Goal: Task Accomplishment & Management: Use online tool/utility

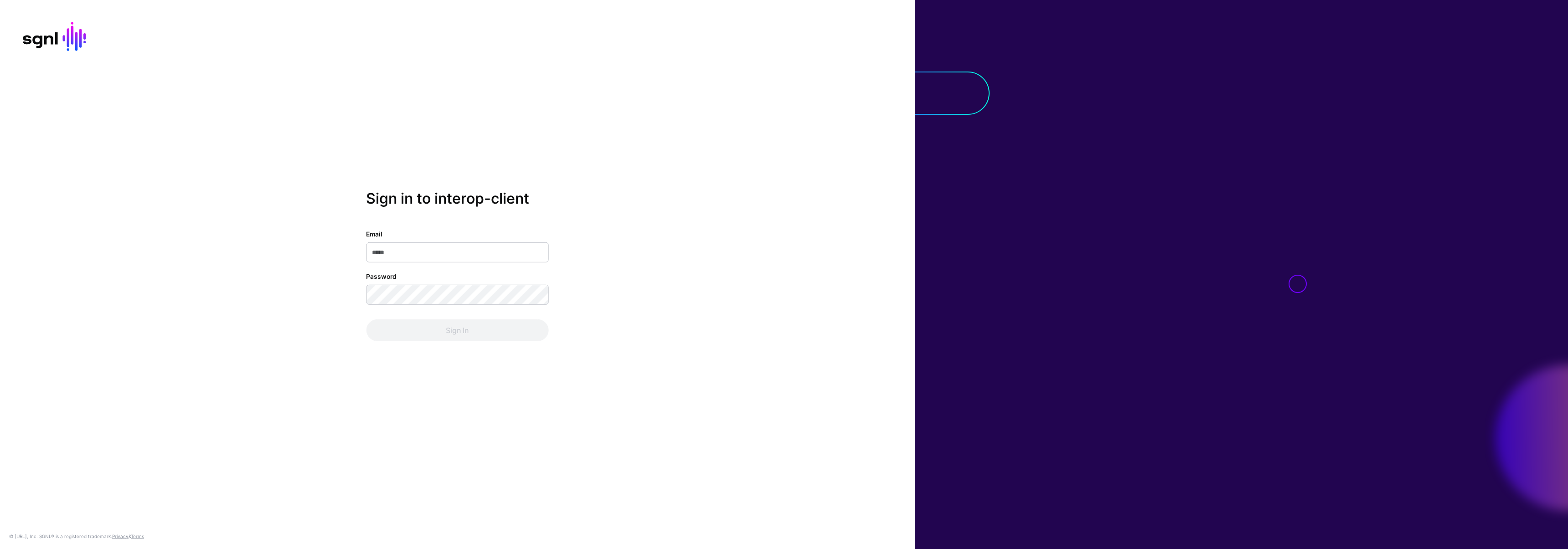
type input "**********"
click at [445, 333] on div "Sign In" at bounding box center [457, 330] width 182 height 22
click at [464, 339] on button "Sign In" at bounding box center [457, 330] width 182 height 22
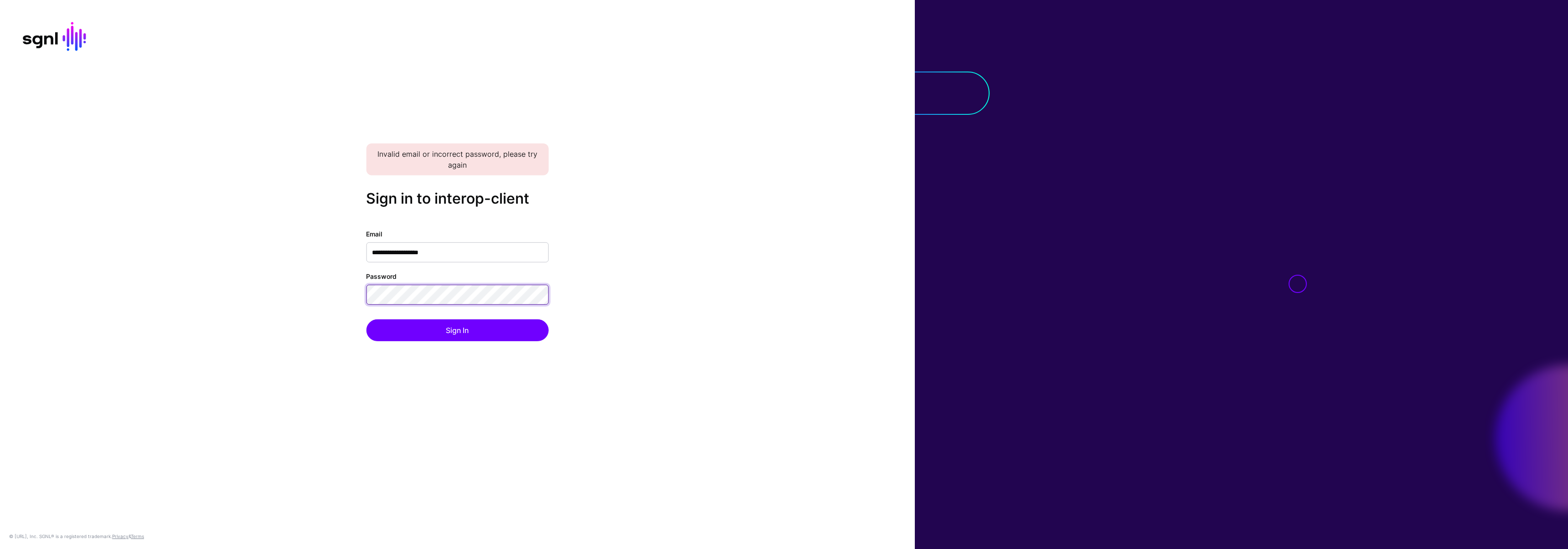
click at [291, 286] on div "**********" at bounding box center [457, 274] width 915 height 170
click at [366, 319] on button "Sign In" at bounding box center [457, 330] width 182 height 22
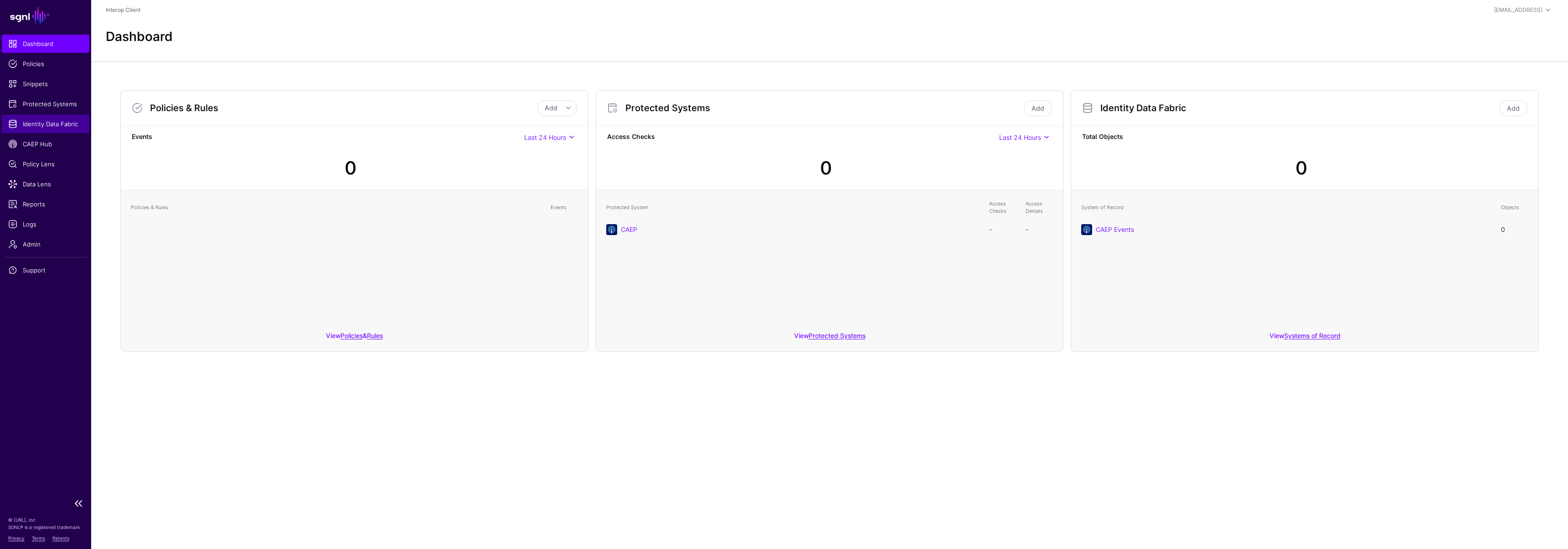
click at [38, 125] on span "Identity Data Fabric" at bounding box center [46, 125] width 75 height 10
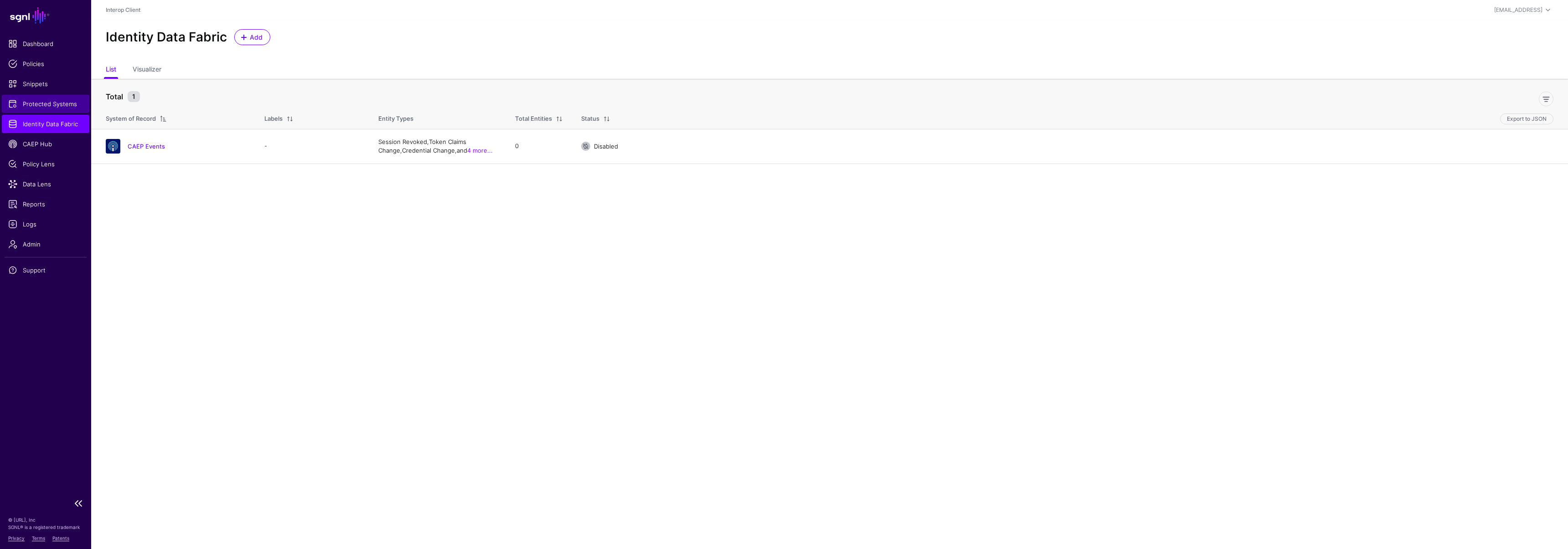
click at [49, 101] on span "Protected Systems" at bounding box center [46, 104] width 75 height 10
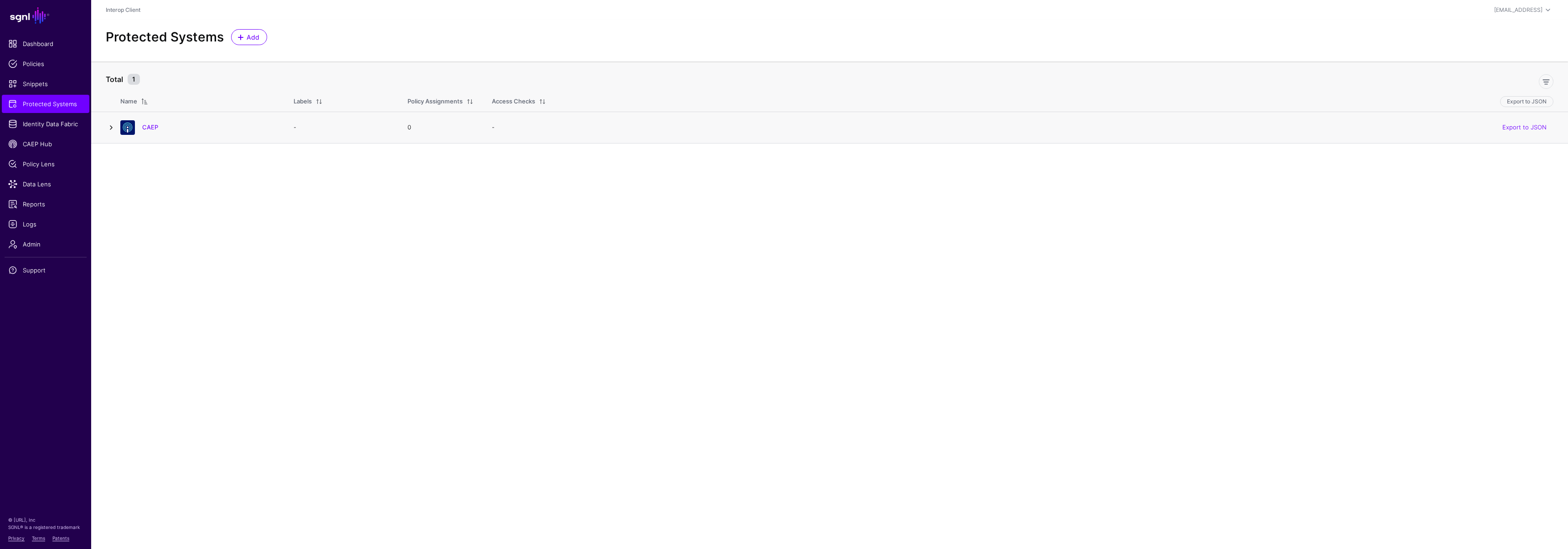
click at [111, 126] on link at bounding box center [110, 126] width 11 height 11
click at [149, 126] on link "CAEP" at bounding box center [150, 127] width 16 height 8
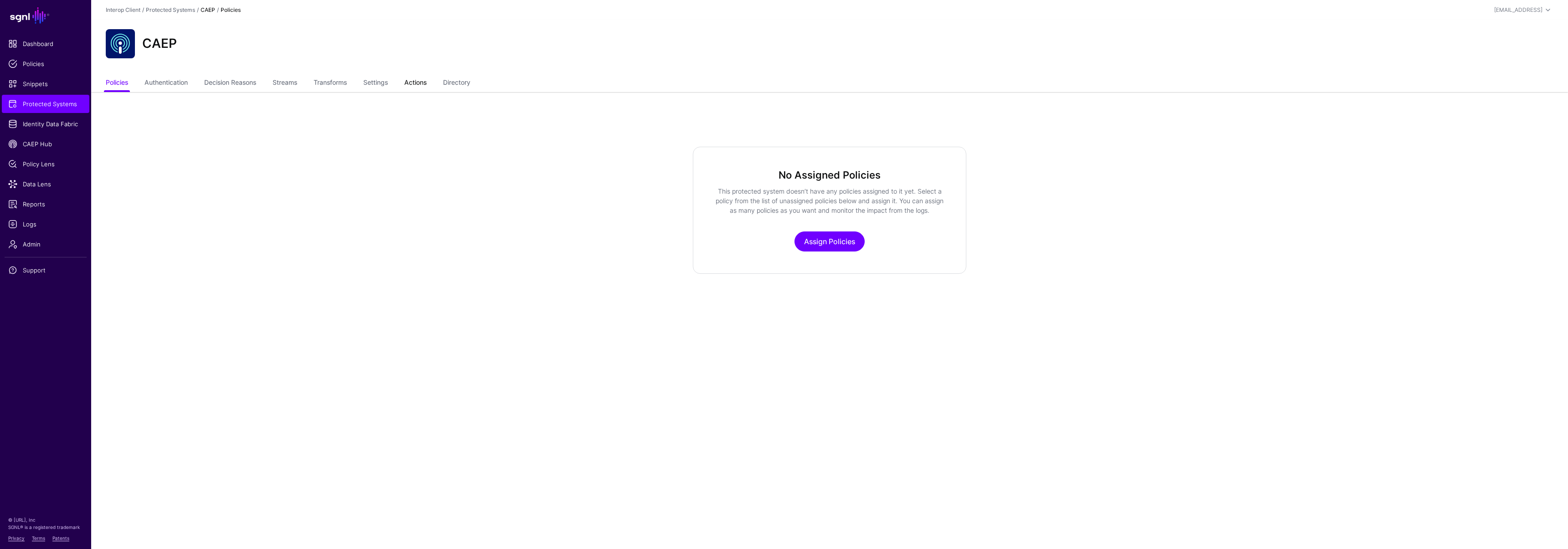
click at [425, 90] on link "Actions" at bounding box center [415, 83] width 22 height 17
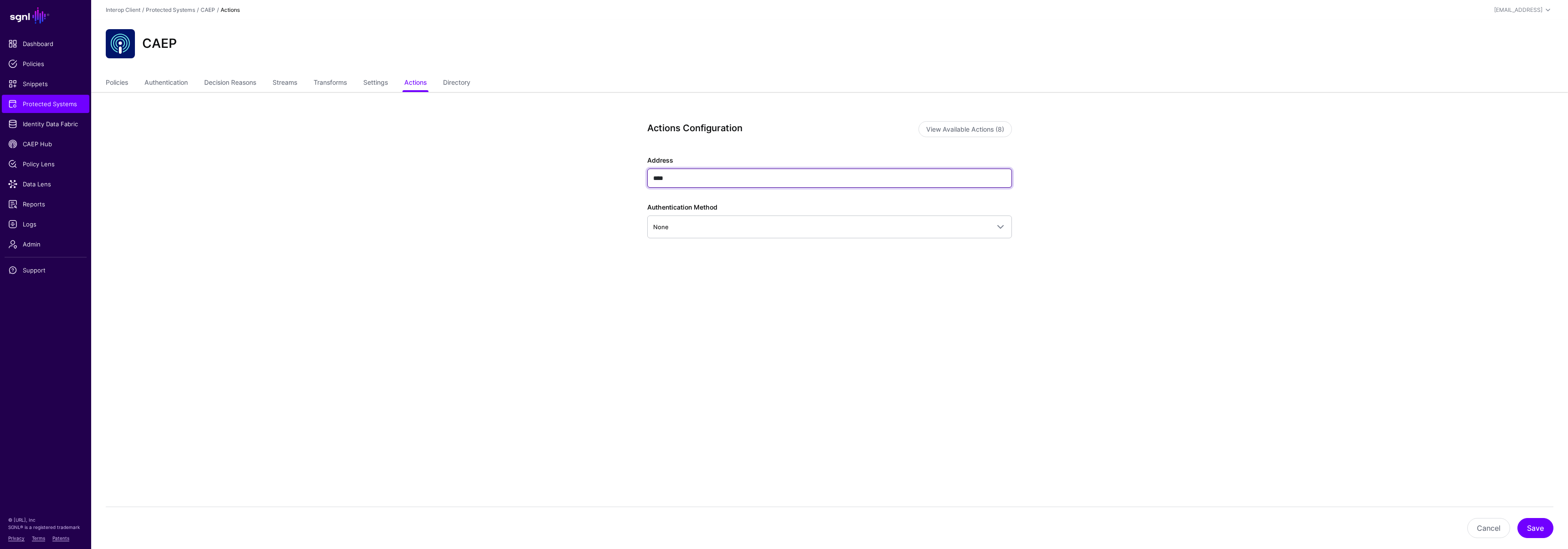
click at [687, 172] on input "****" at bounding box center [829, 178] width 365 height 19
click at [939, 128] on button "View Available Actions (8)" at bounding box center [966, 129] width 94 height 16
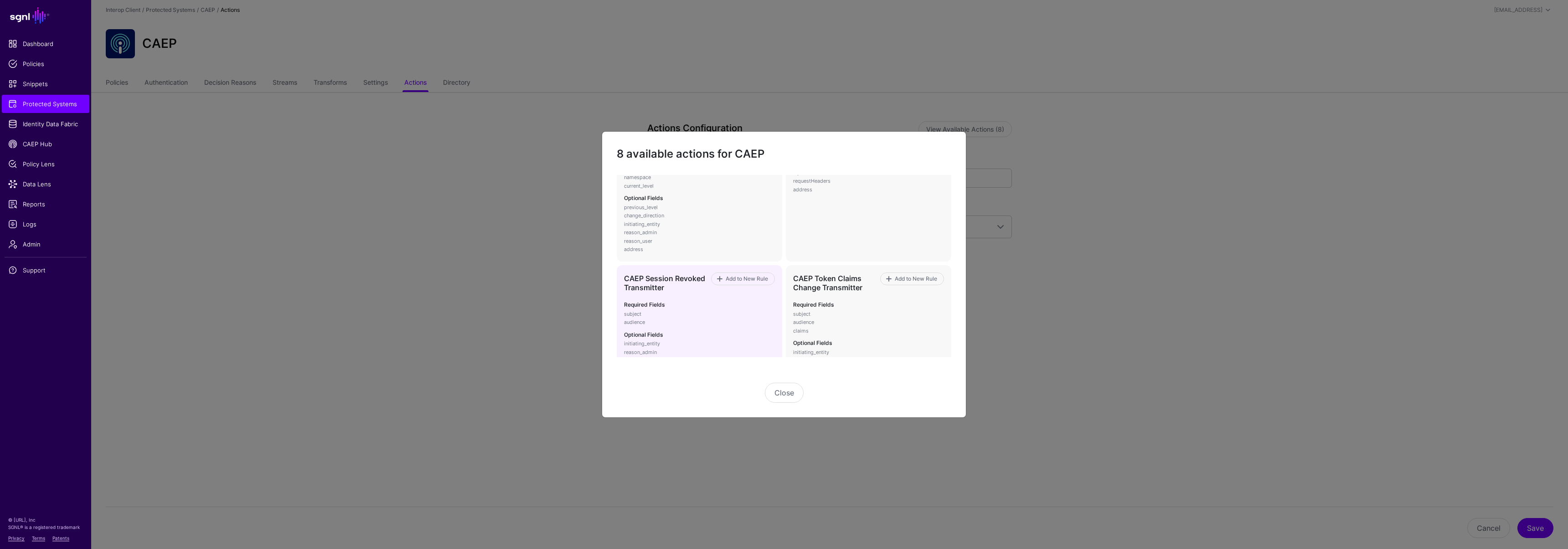
scroll to position [72, 0]
click at [742, 267] on span "Add to New Rule" at bounding box center [747, 270] width 45 height 9
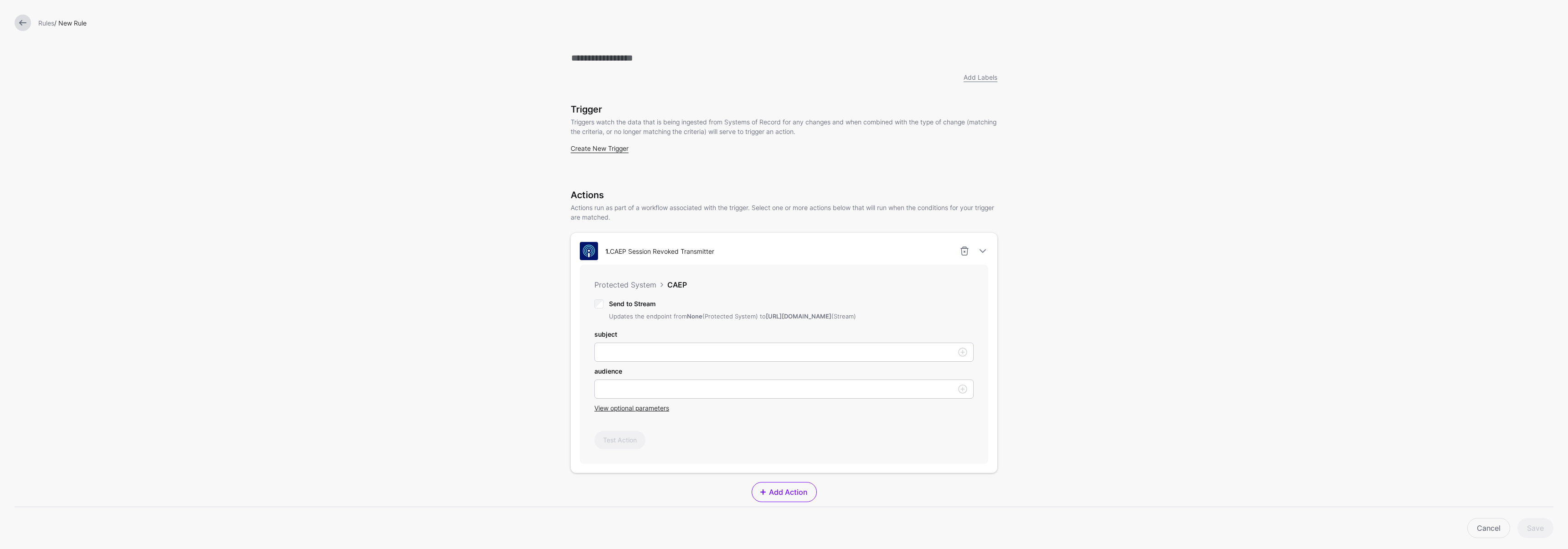
click at [590, 150] on link "Create New Trigger" at bounding box center [600, 149] width 58 height 8
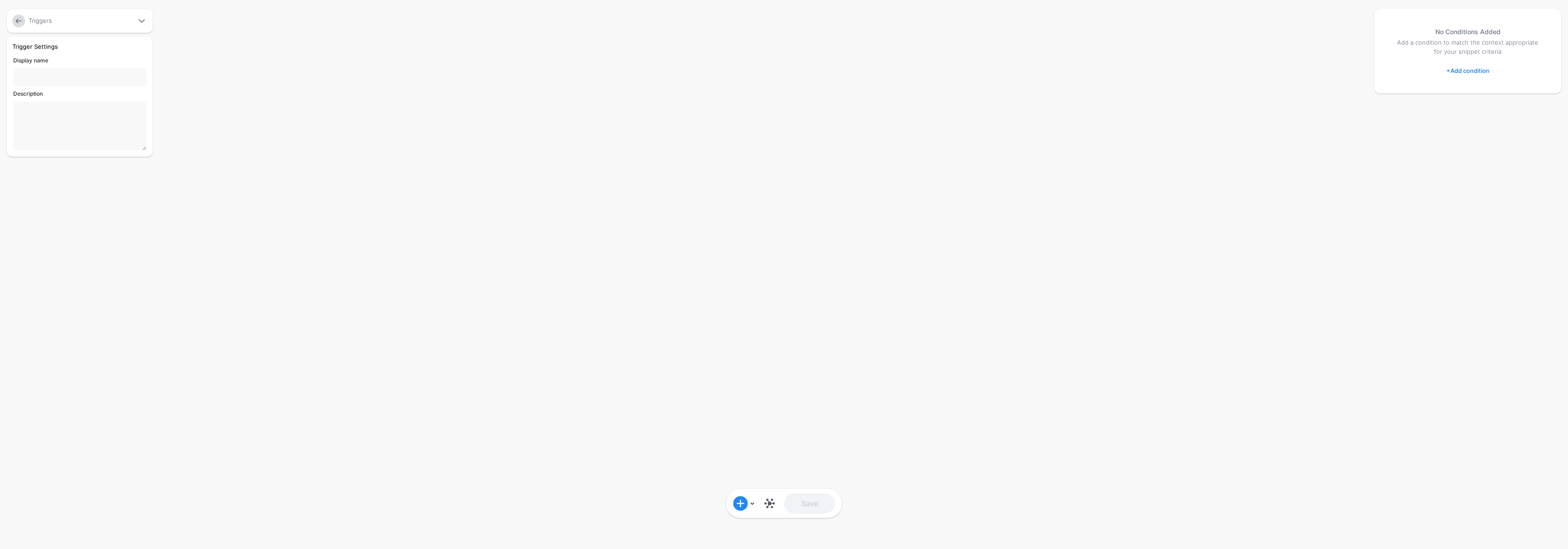
click at [29, 75] on input "Display name" at bounding box center [80, 77] width 133 height 18
click at [751, 501] on link at bounding box center [744, 503] width 22 height 14
click at [366, 333] on div "Add Condition Graph Condition Time Condition Add Condition Group Save" at bounding box center [784, 274] width 1568 height 549
click at [102, 22] on div "Triggers" at bounding box center [81, 21] width 107 height 10
click at [67, 75] on input "Display name" at bounding box center [80, 77] width 133 height 18
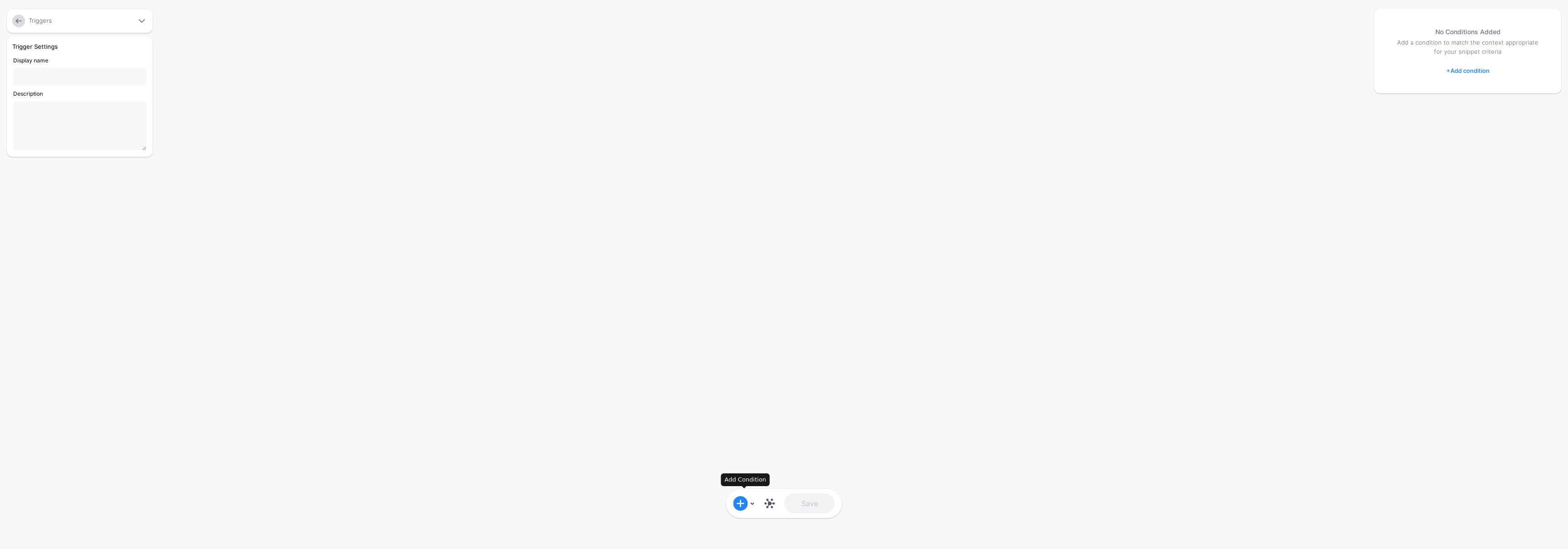
click at [740, 504] on span at bounding box center [740, 503] width 14 height 14
click at [790, 442] on div "Graph Condition" at bounding box center [787, 439] width 70 height 9
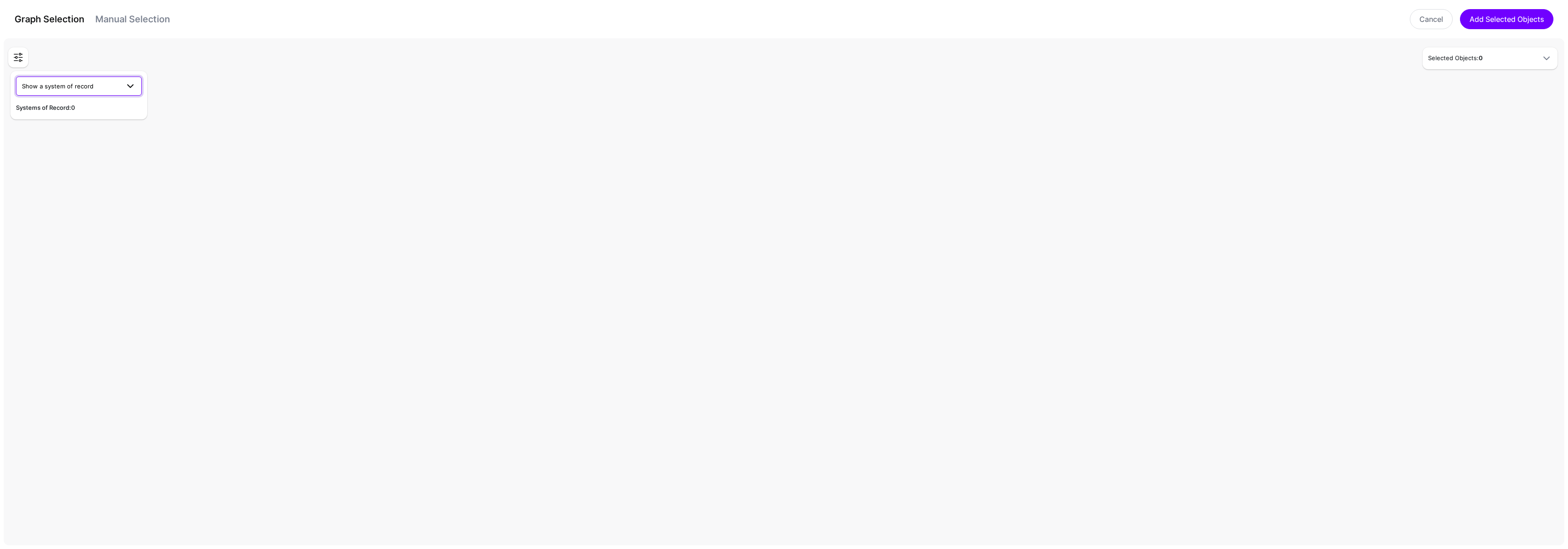
click at [90, 82] on span "Show a system of record" at bounding box center [58, 86] width 72 height 8
click at [86, 103] on div "CAEP Events" at bounding box center [79, 108] width 111 height 10
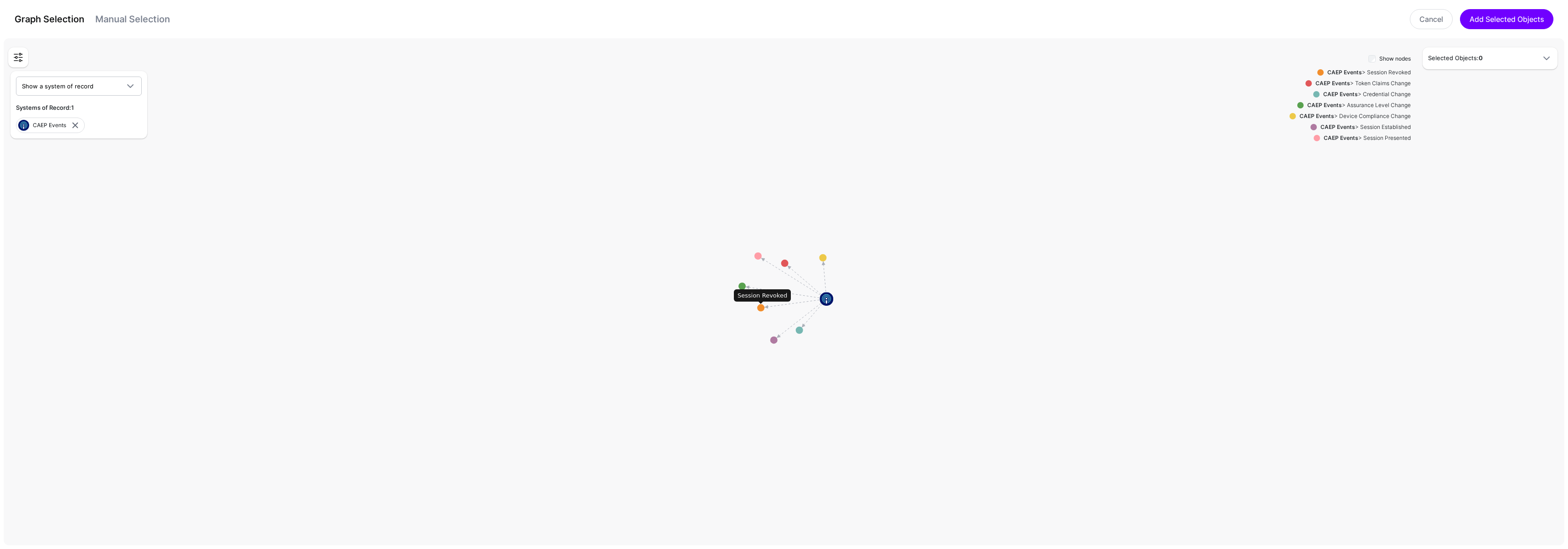
click at [761, 308] on circle at bounding box center [761, 309] width 8 height 8
click at [759, 309] on circle at bounding box center [757, 309] width 8 height 8
click at [756, 309] on circle at bounding box center [754, 309] width 8 height 8
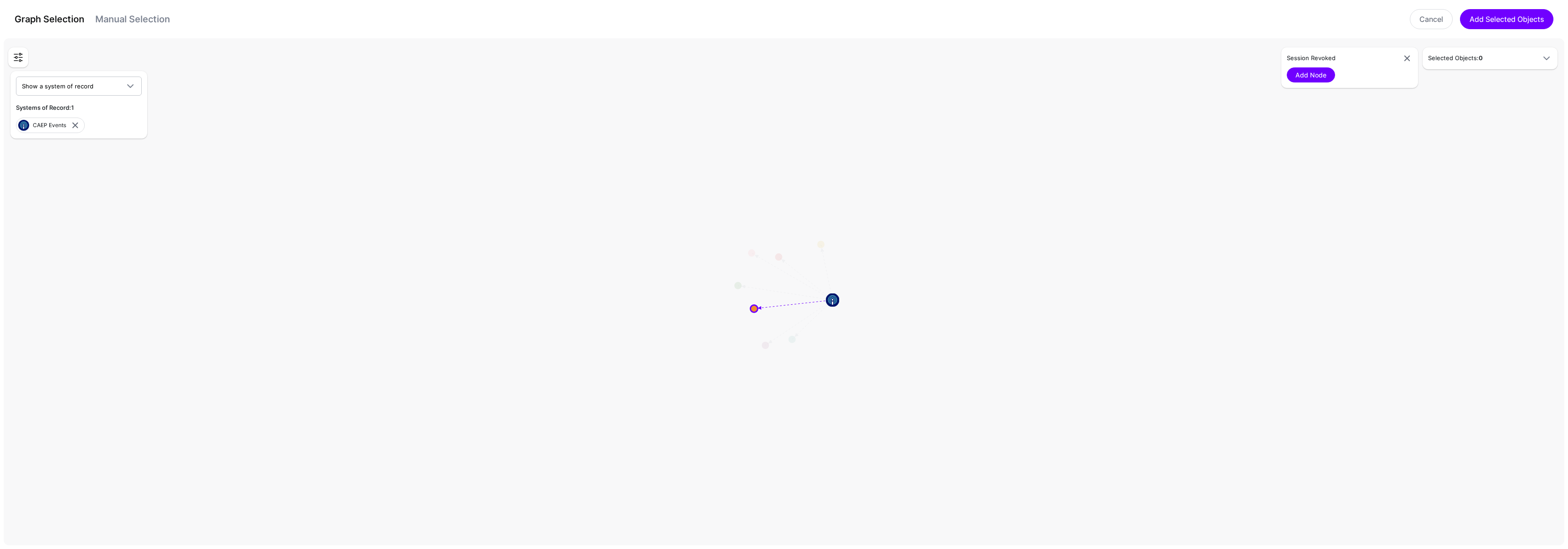
click at [756, 309] on circle at bounding box center [754, 309] width 8 height 8
click at [1297, 81] on link "Add Node" at bounding box center [1311, 75] width 48 height 15
click at [1513, 16] on button "Add Selected Objects" at bounding box center [1508, 19] width 94 height 20
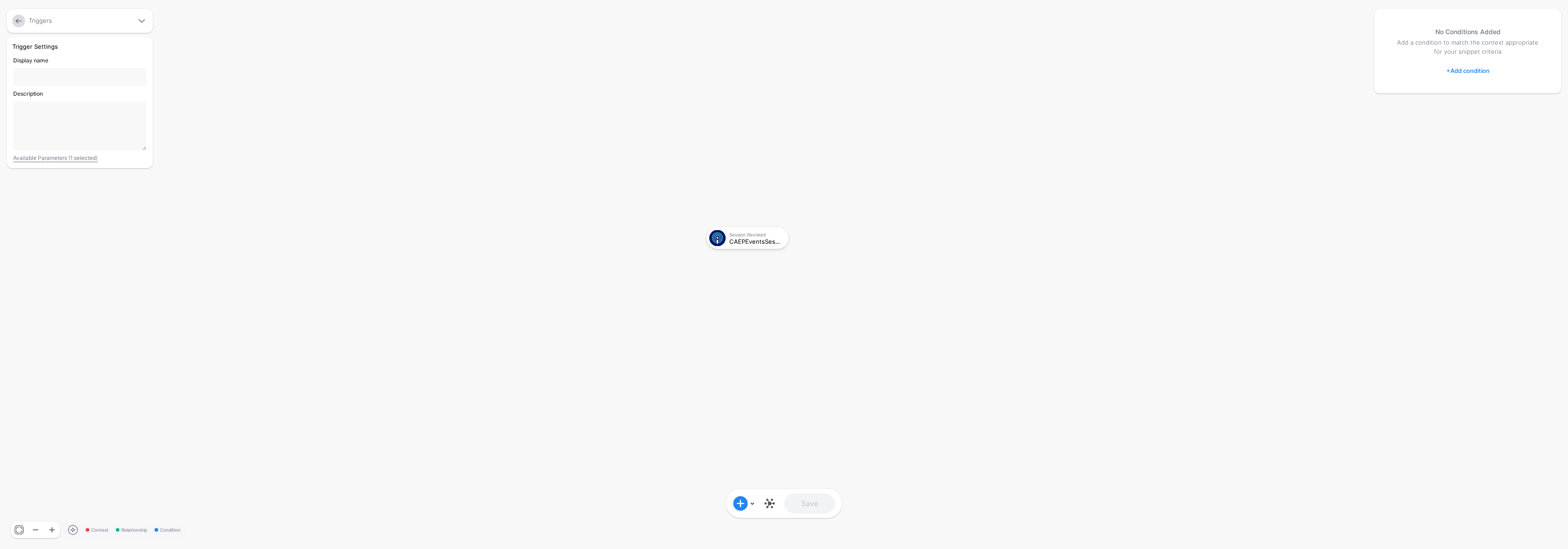
click at [65, 77] on input "Display name" at bounding box center [80, 77] width 133 height 18
type input "**********"
click at [806, 506] on button "Save" at bounding box center [810, 503] width 51 height 20
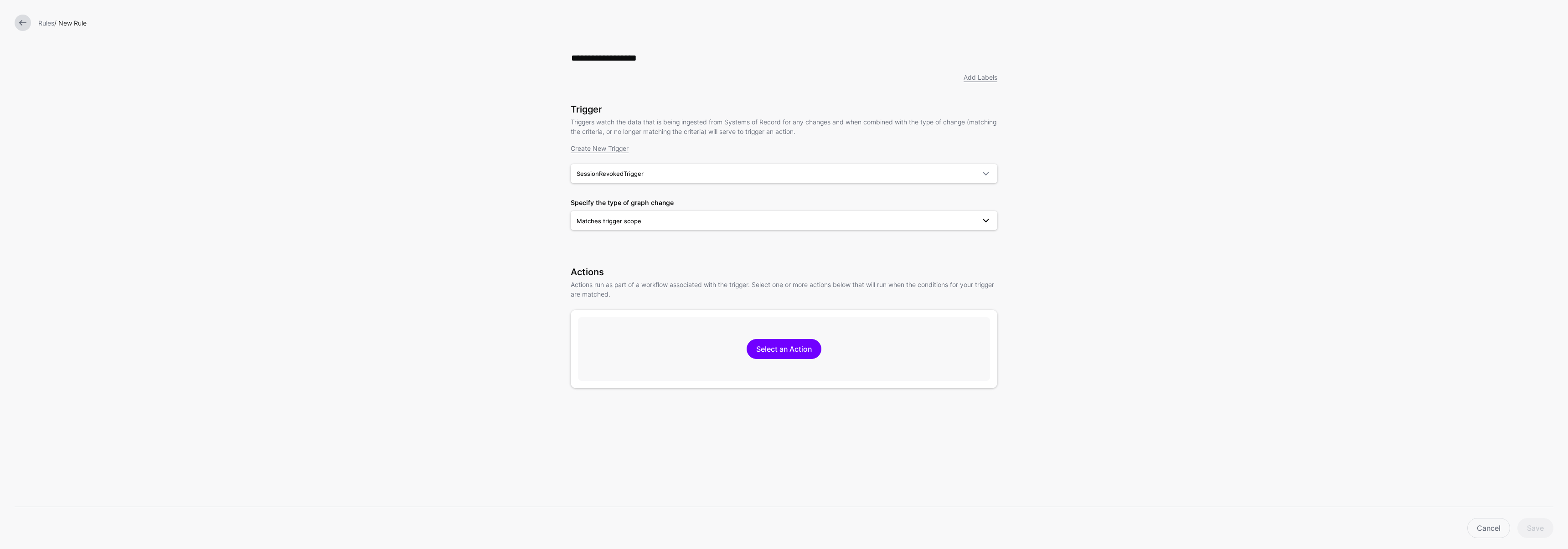
type input "**********"
click at [626, 228] on link "Matches trigger scope" at bounding box center [784, 220] width 427 height 19
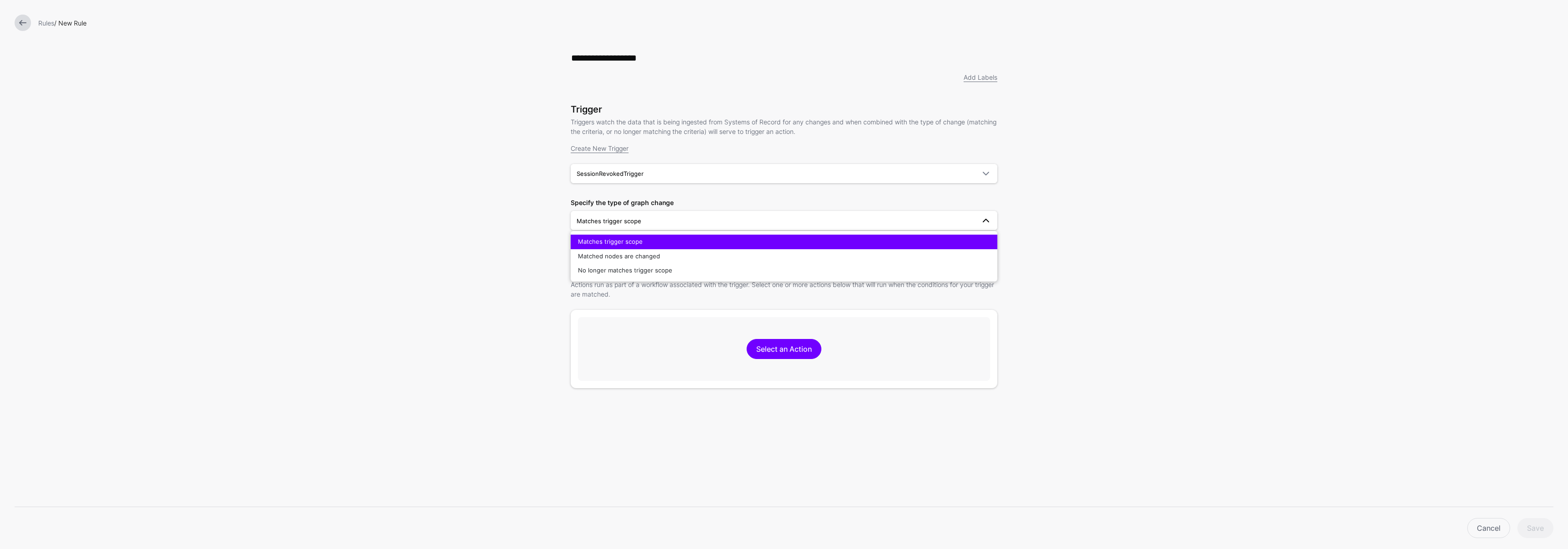
click at [626, 228] on link "Matches trigger scope" at bounding box center [784, 220] width 427 height 19
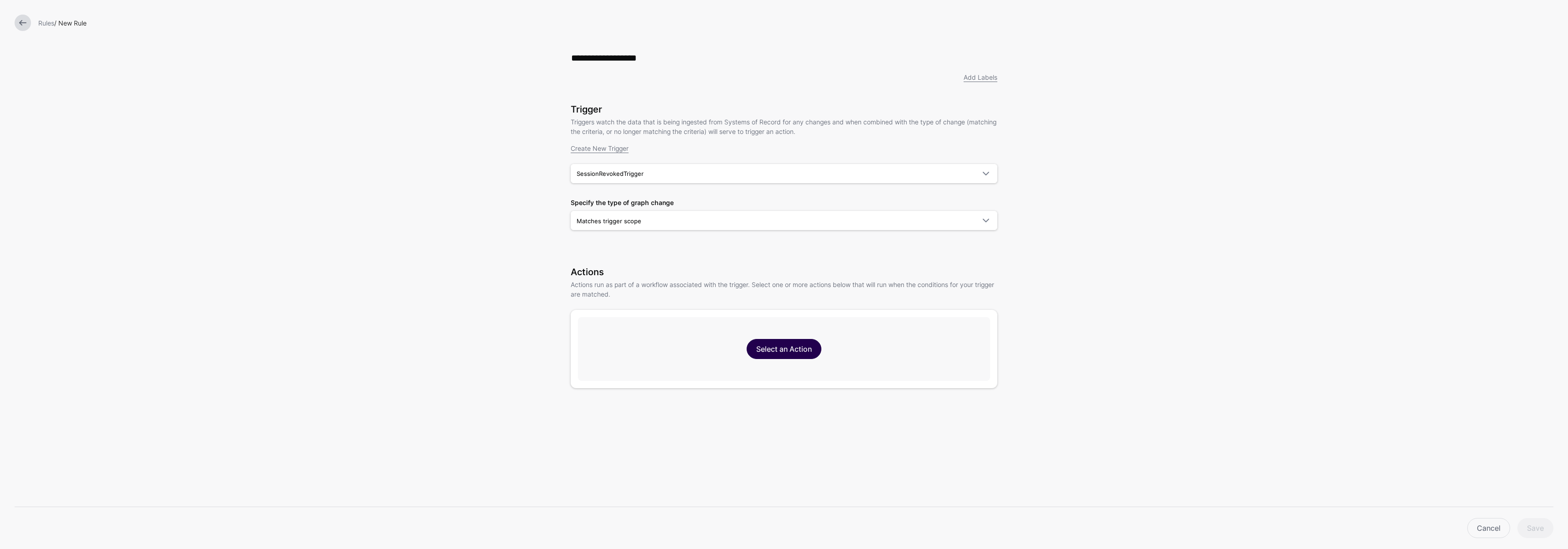
click at [783, 355] on link "Select an Action" at bounding box center [784, 349] width 75 height 20
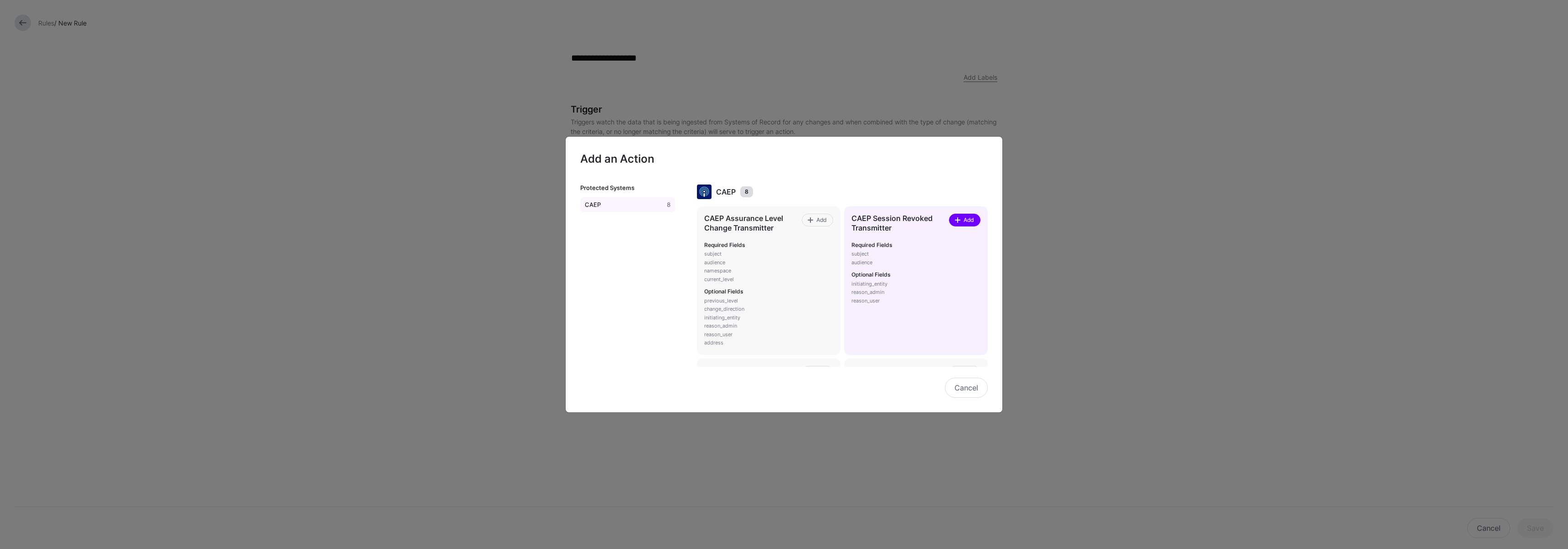
click at [955, 221] on span at bounding box center [958, 220] width 8 height 8
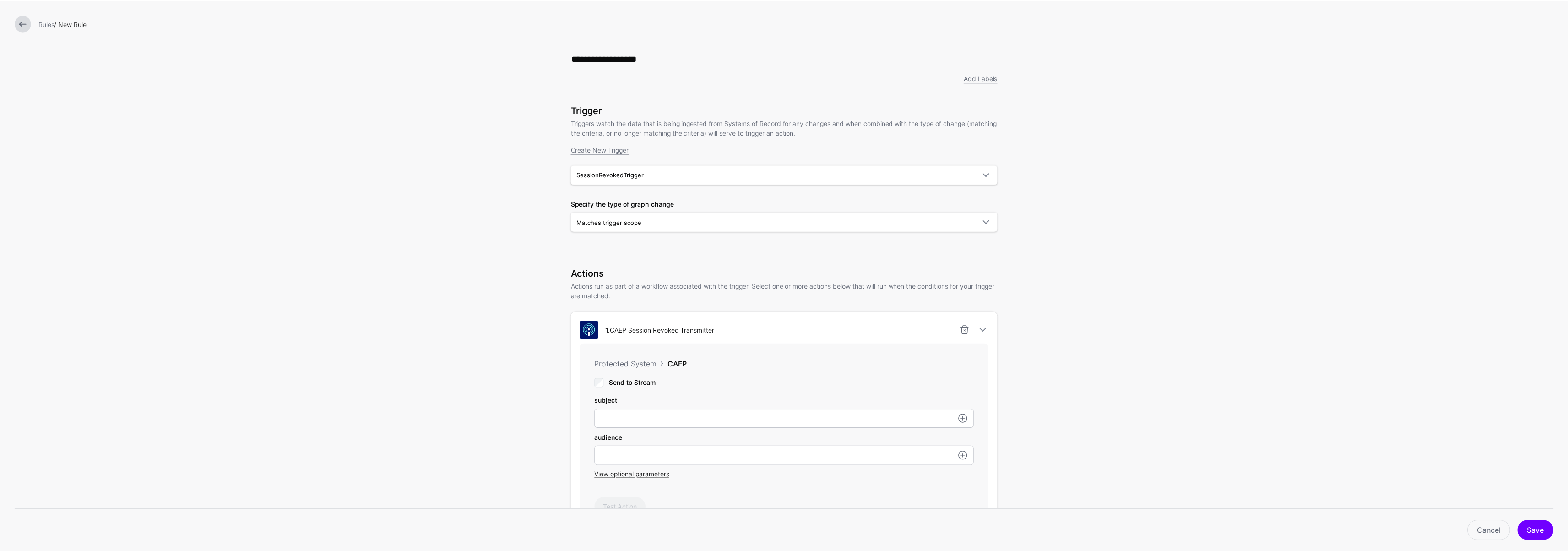
scroll to position [166, 0]
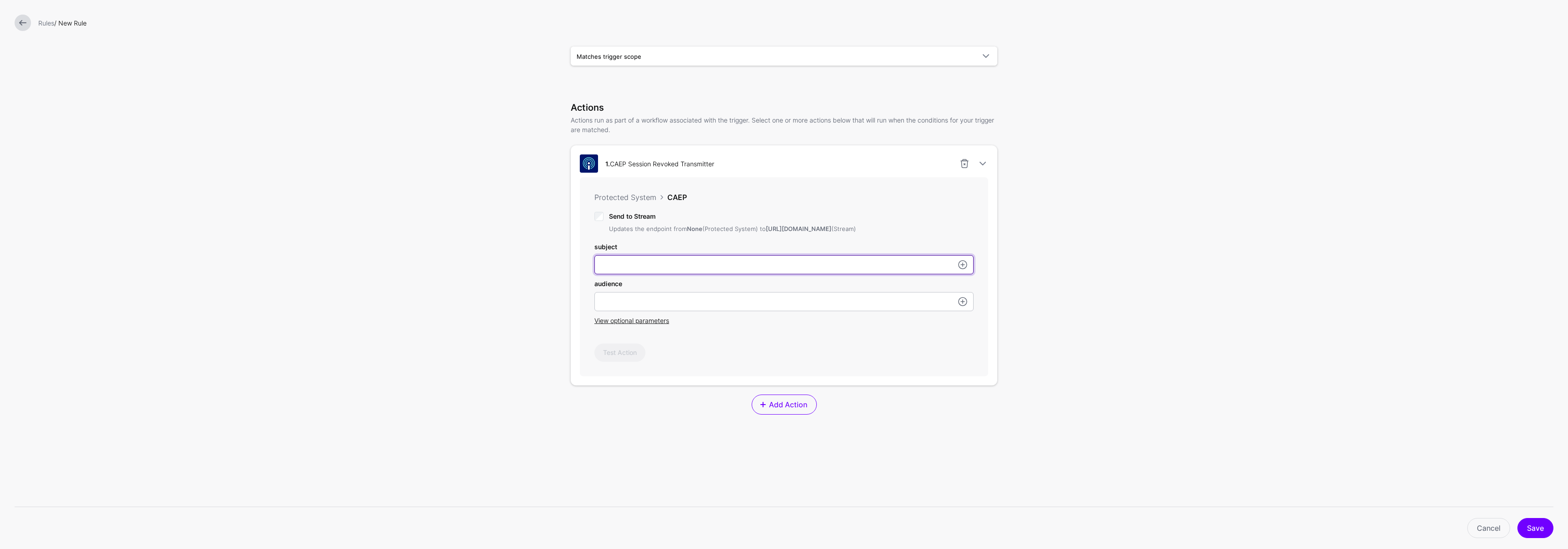
click at [666, 274] on input "subject" at bounding box center [784, 264] width 380 height 19
type input "**********"
click at [625, 304] on input "subject" at bounding box center [784, 302] width 380 height 19
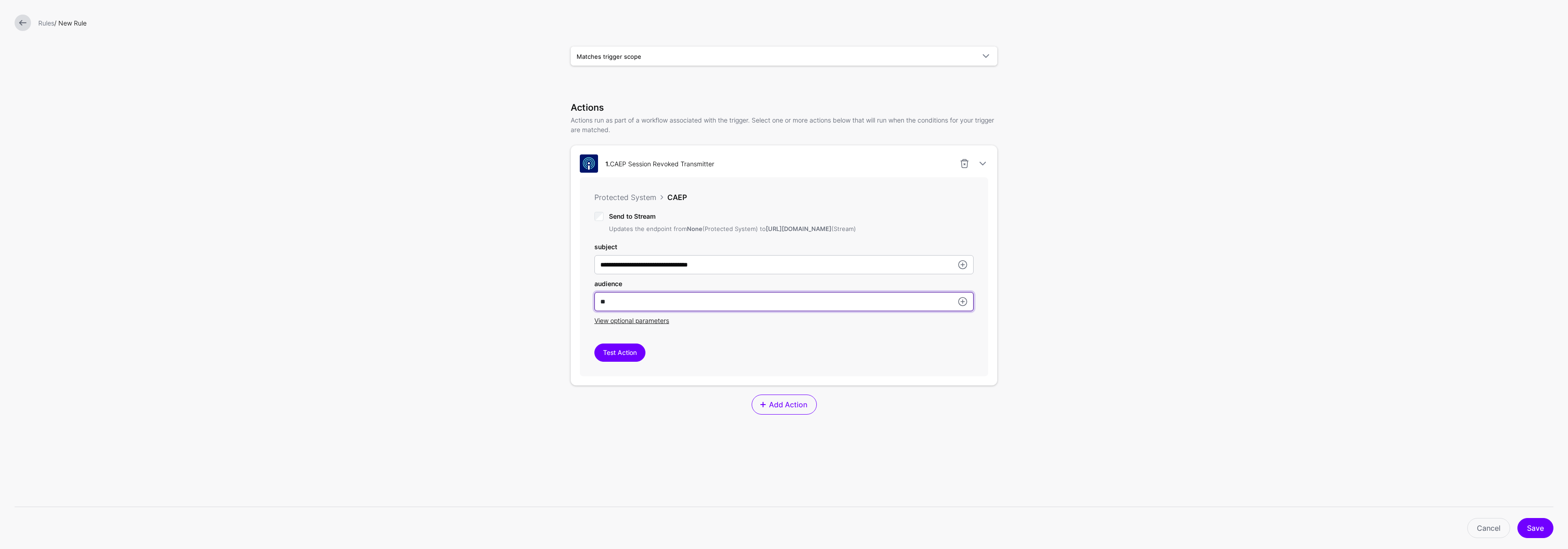
type input "*"
click at [598, 309] on input "**********" at bounding box center [784, 302] width 380 height 19
type input "**********"
click at [1549, 529] on button "Save" at bounding box center [1536, 528] width 36 height 20
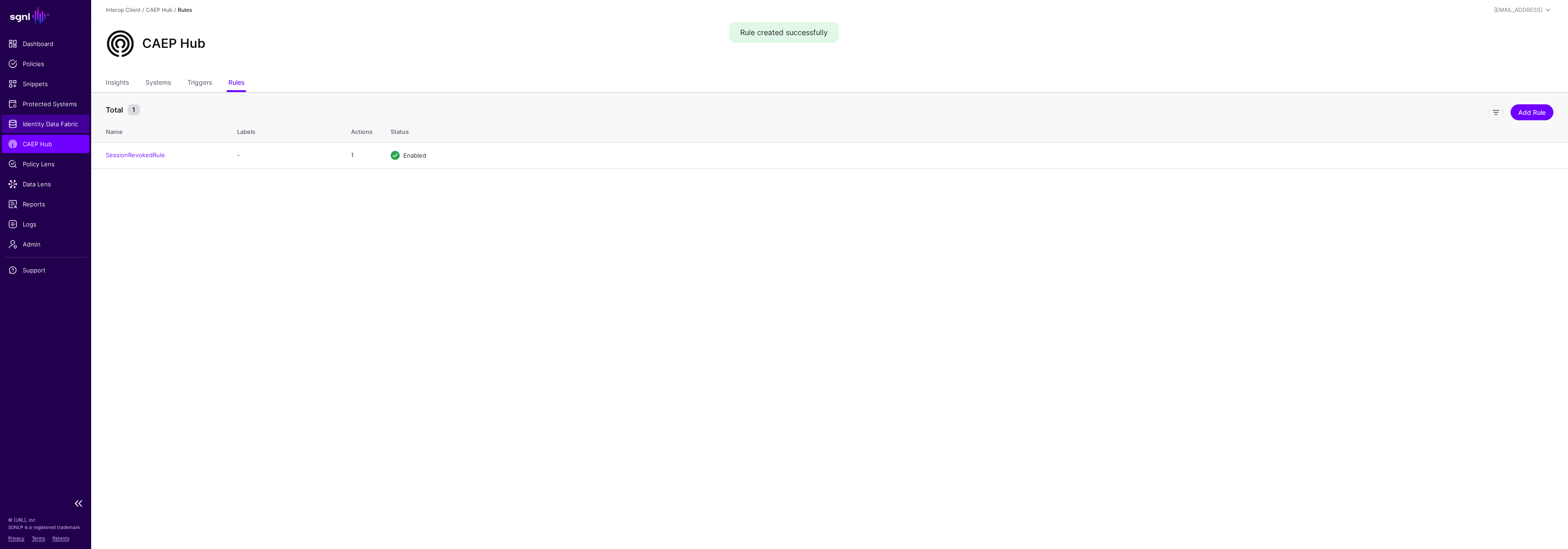
click at [41, 127] on span "Identity Data Fabric" at bounding box center [46, 125] width 75 height 10
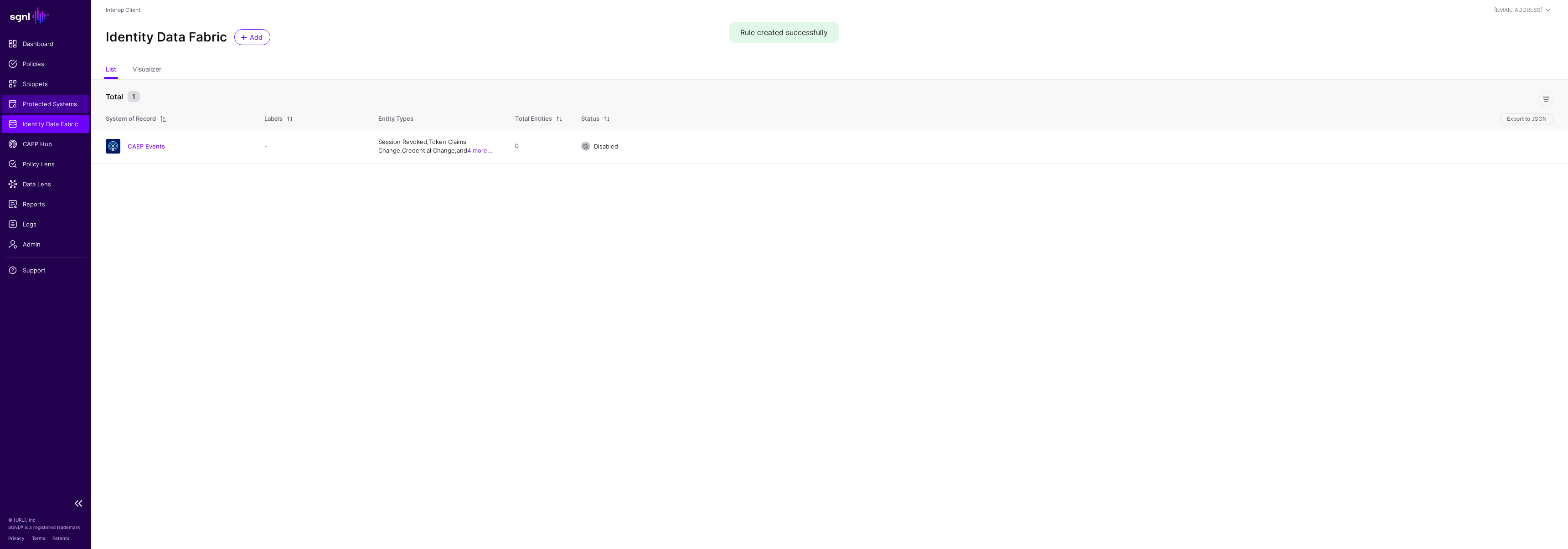
click at [56, 102] on span "Protected Systems" at bounding box center [46, 104] width 75 height 10
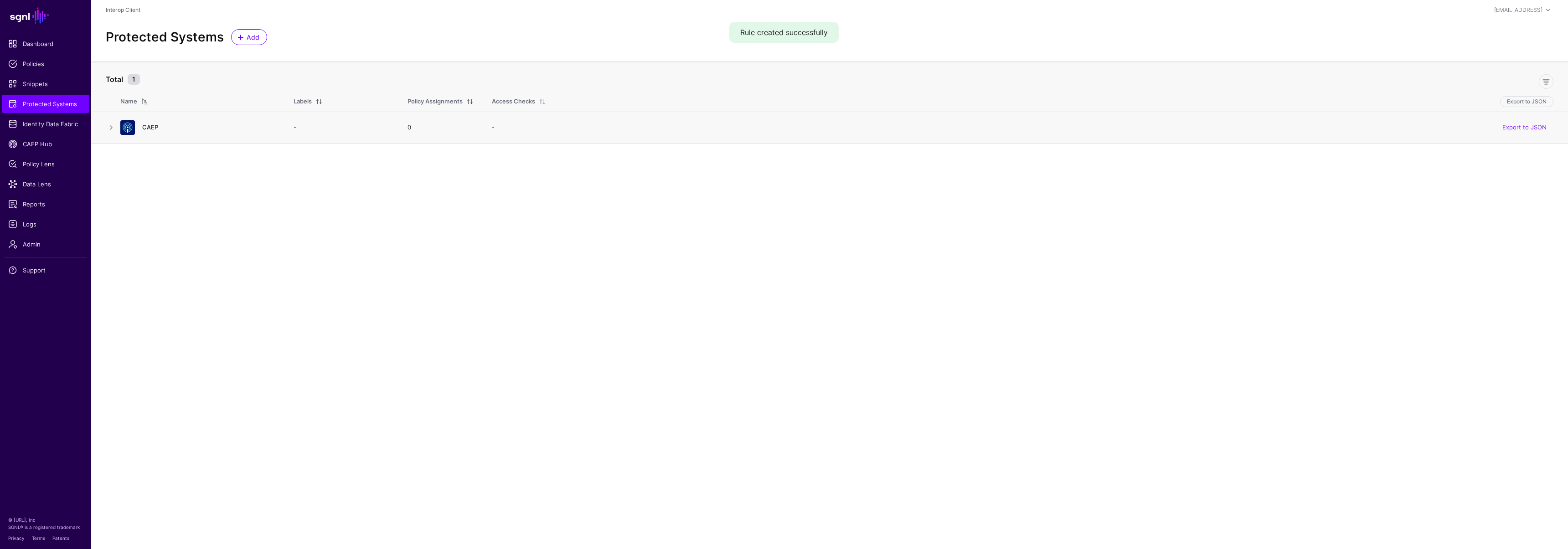
click at [150, 130] on link "CAEP" at bounding box center [150, 127] width 16 height 8
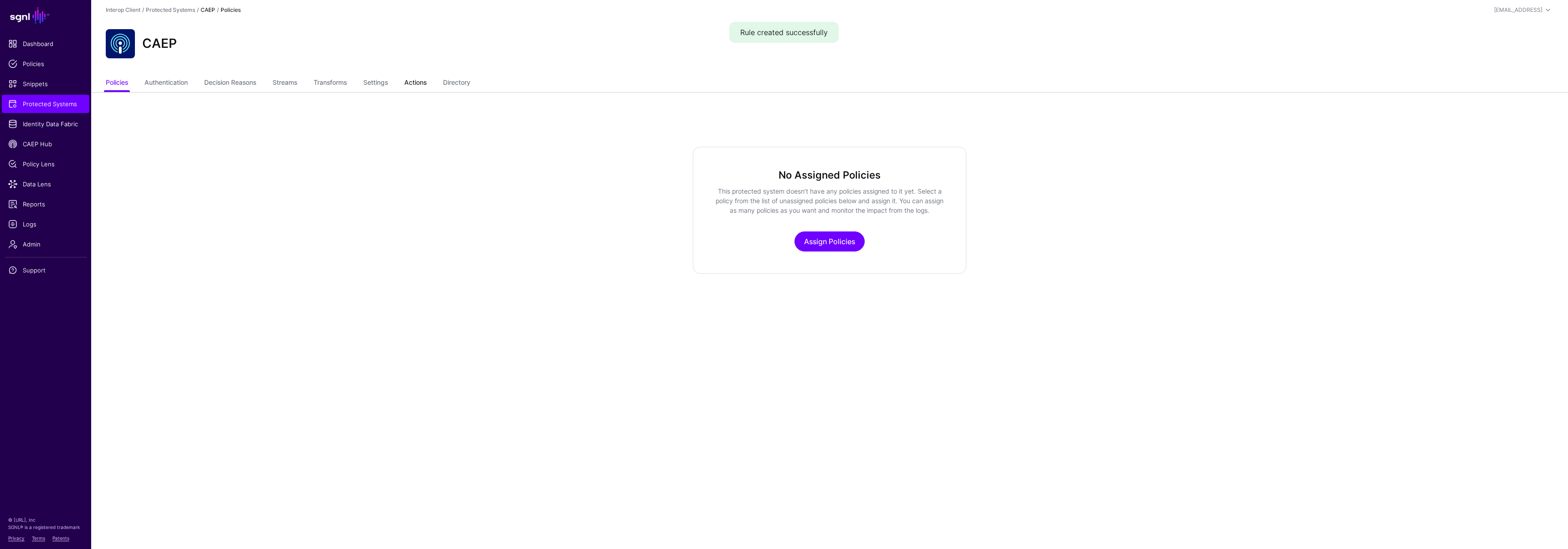
click at [427, 77] on link "Actions" at bounding box center [415, 83] width 22 height 17
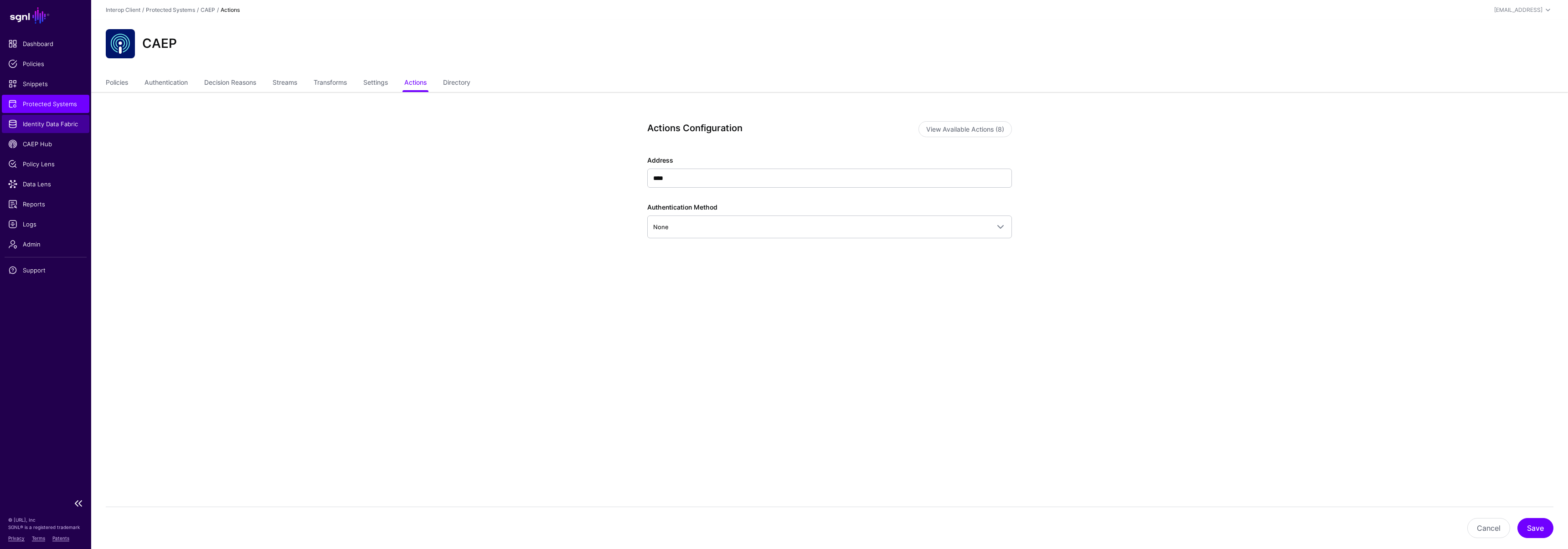
click at [45, 122] on span "Identity Data Fabric" at bounding box center [46, 125] width 75 height 10
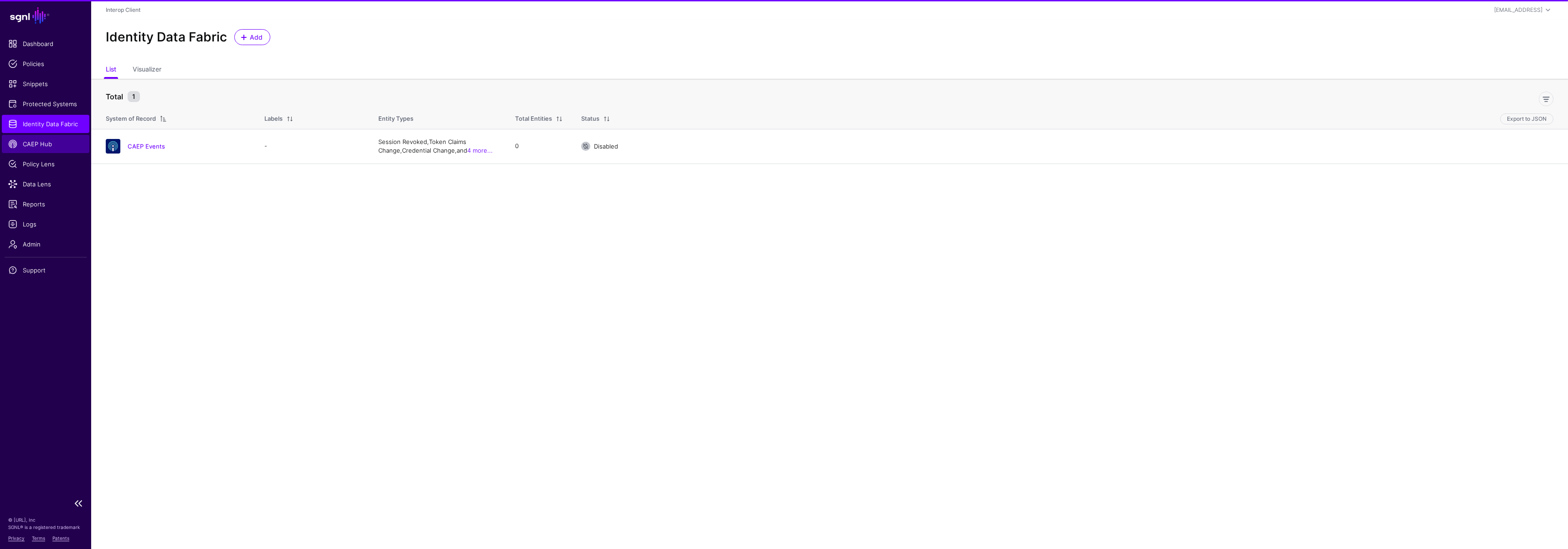
click at [43, 148] on span "CAEP Hub" at bounding box center [46, 145] width 75 height 10
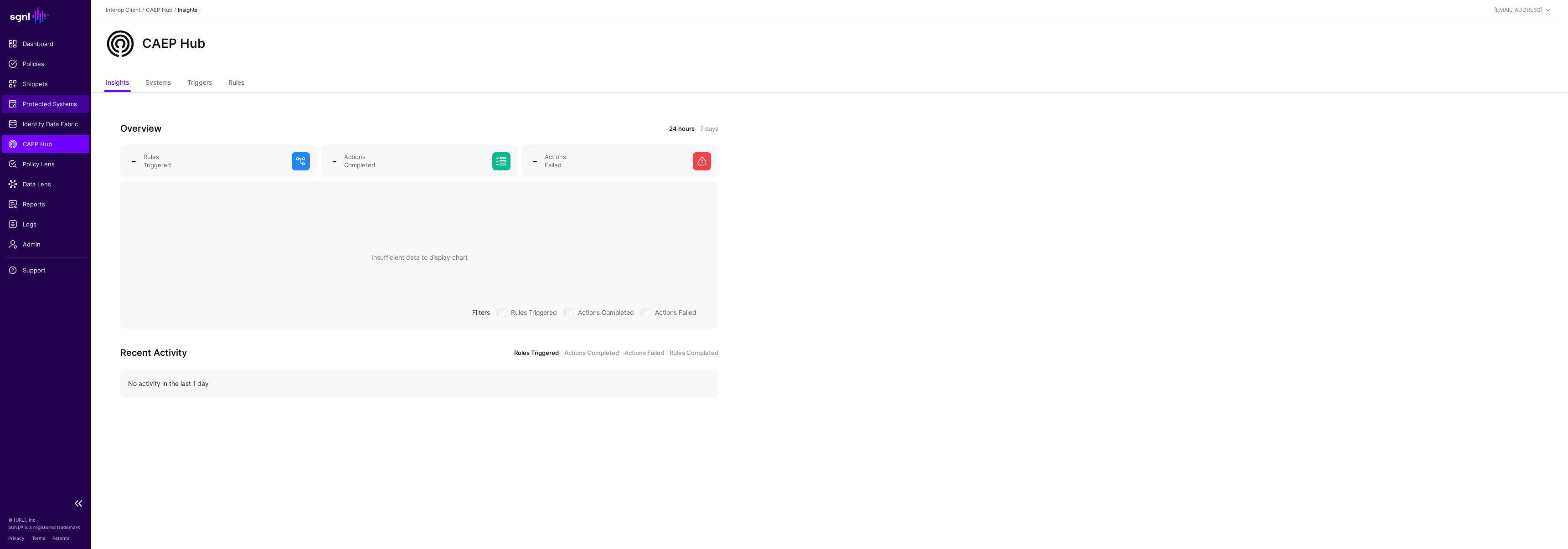
click at [50, 103] on span "Protected Systems" at bounding box center [46, 104] width 75 height 10
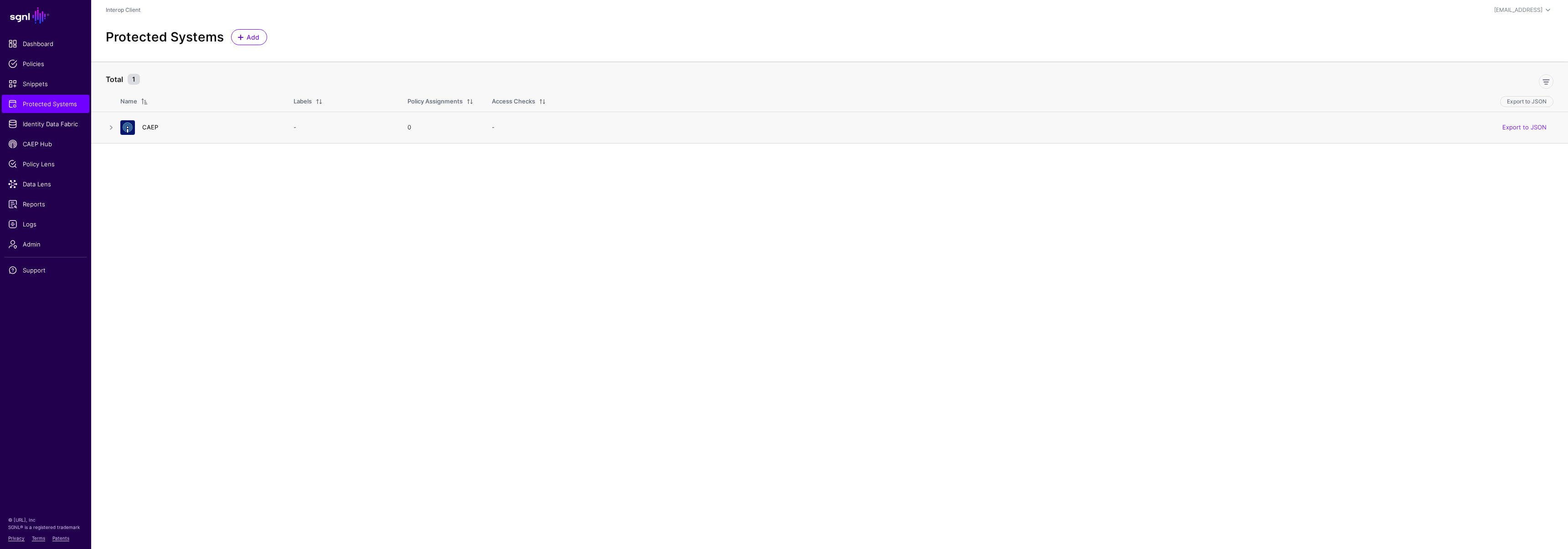
click at [150, 125] on link "CAEP" at bounding box center [150, 127] width 16 height 8
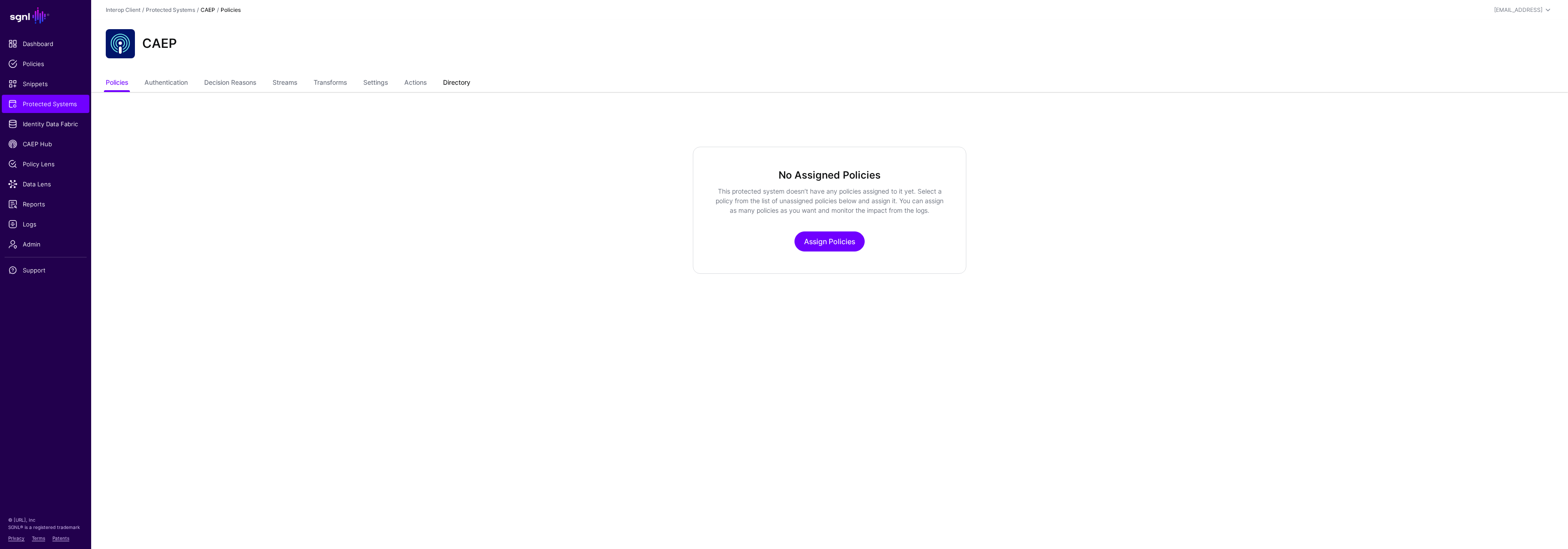
click at [456, 80] on link "Directory" at bounding box center [456, 83] width 28 height 17
click at [288, 83] on link "Streams" at bounding box center [285, 83] width 25 height 17
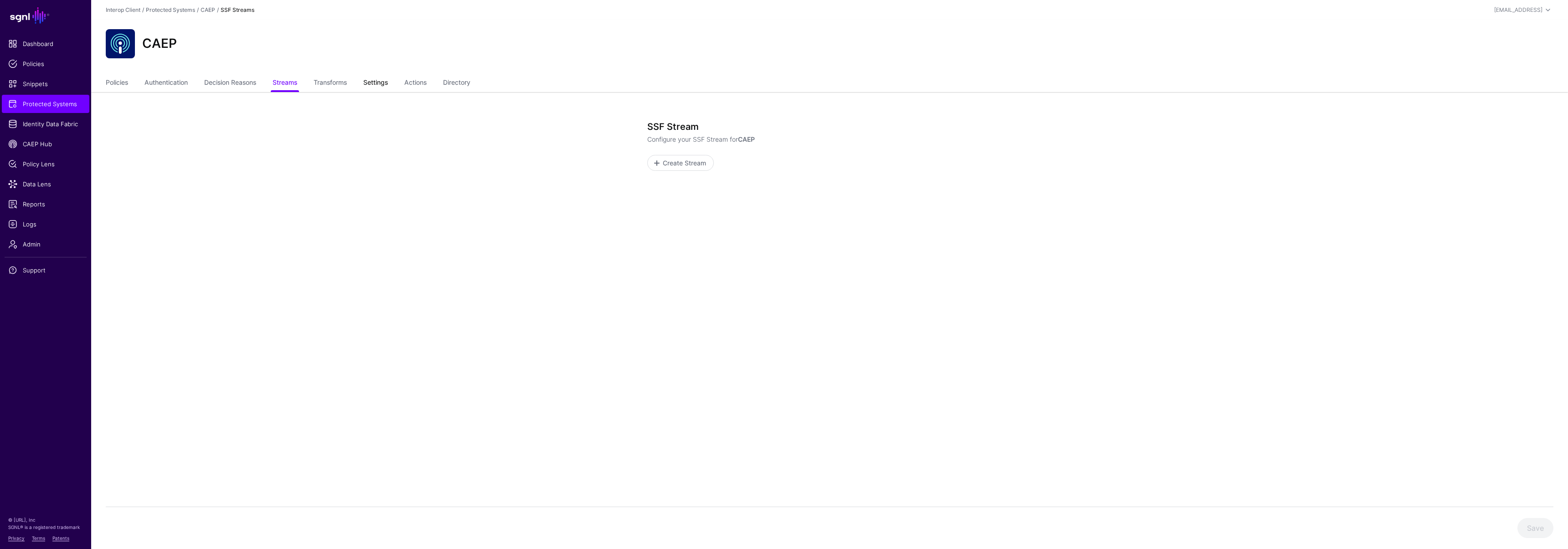
click at [380, 83] on link "Settings" at bounding box center [376, 83] width 25 height 17
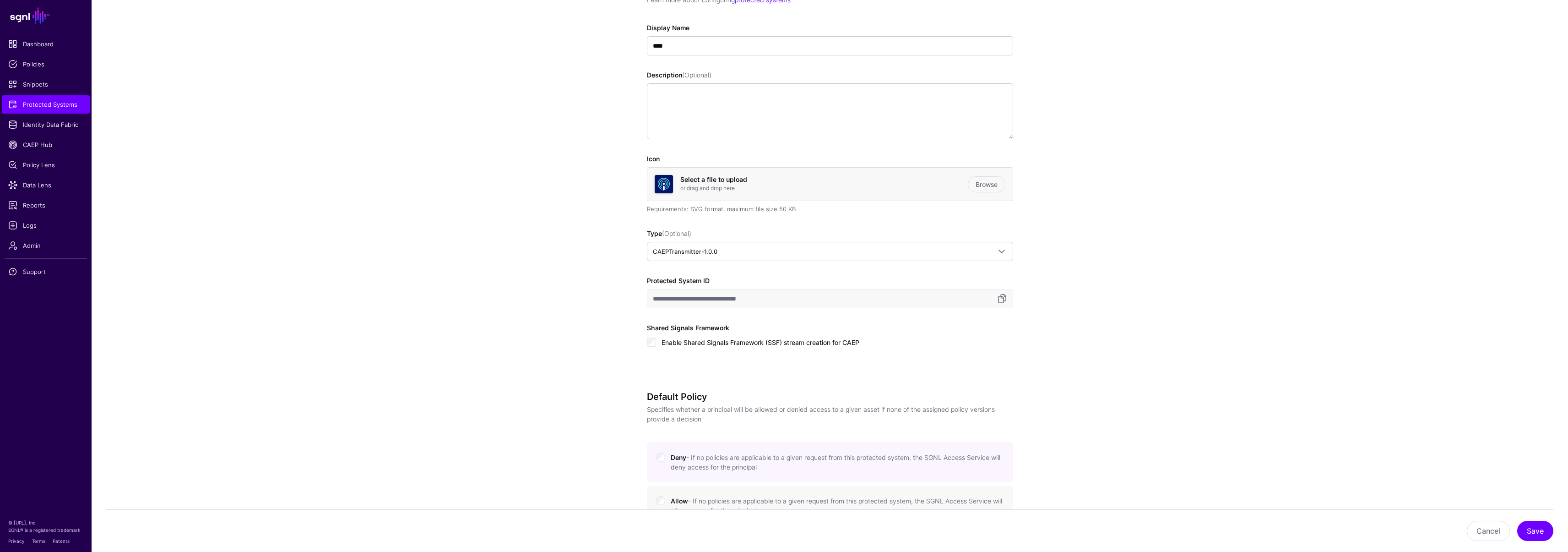
scroll to position [132, 0]
